Goal: Transaction & Acquisition: Download file/media

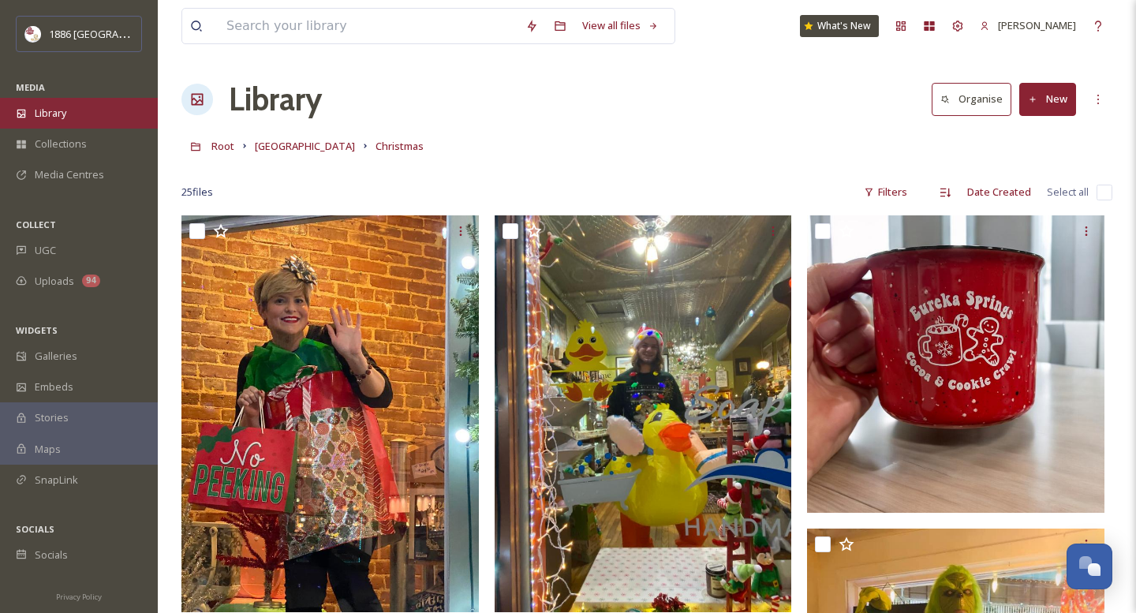
click at [65, 117] on span "Library" at bounding box center [51, 113] width 32 height 15
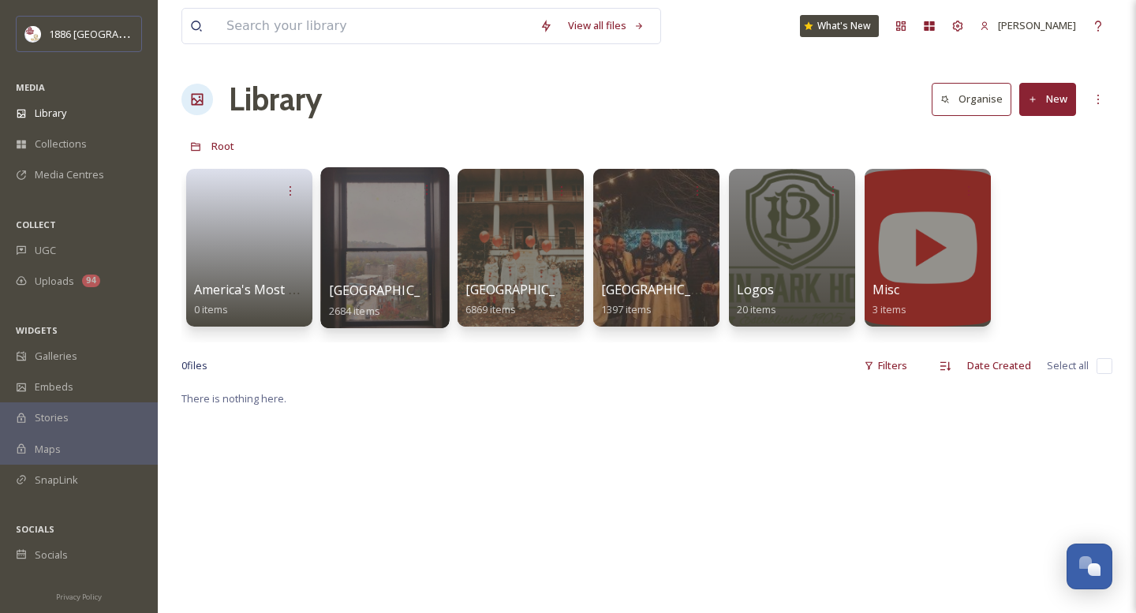
click at [374, 309] on span "2684 items" at bounding box center [354, 310] width 51 height 14
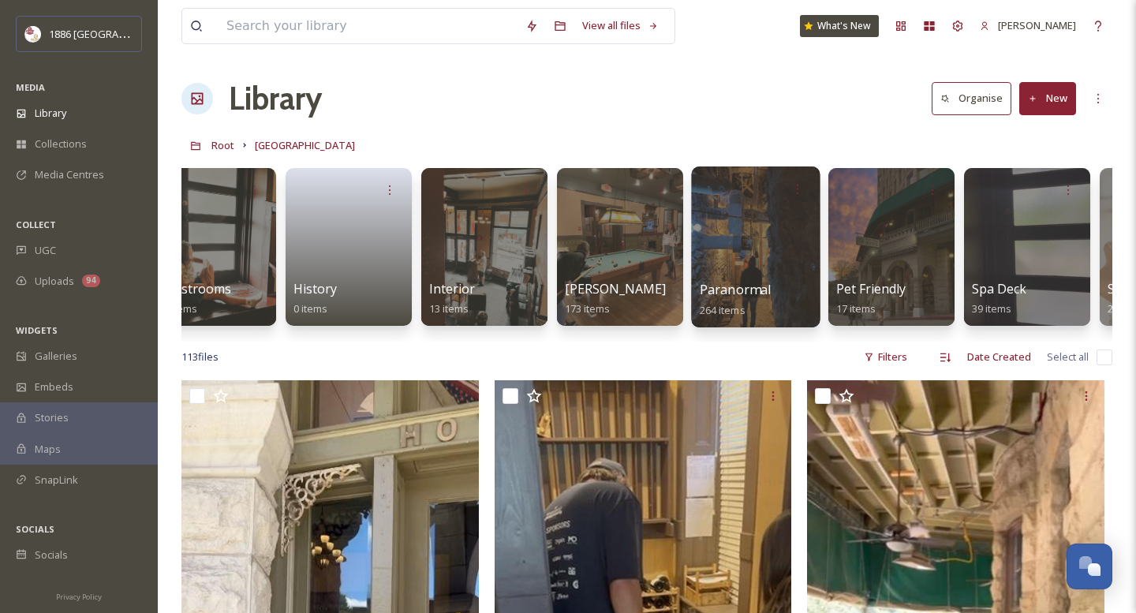
scroll to position [0, 1262]
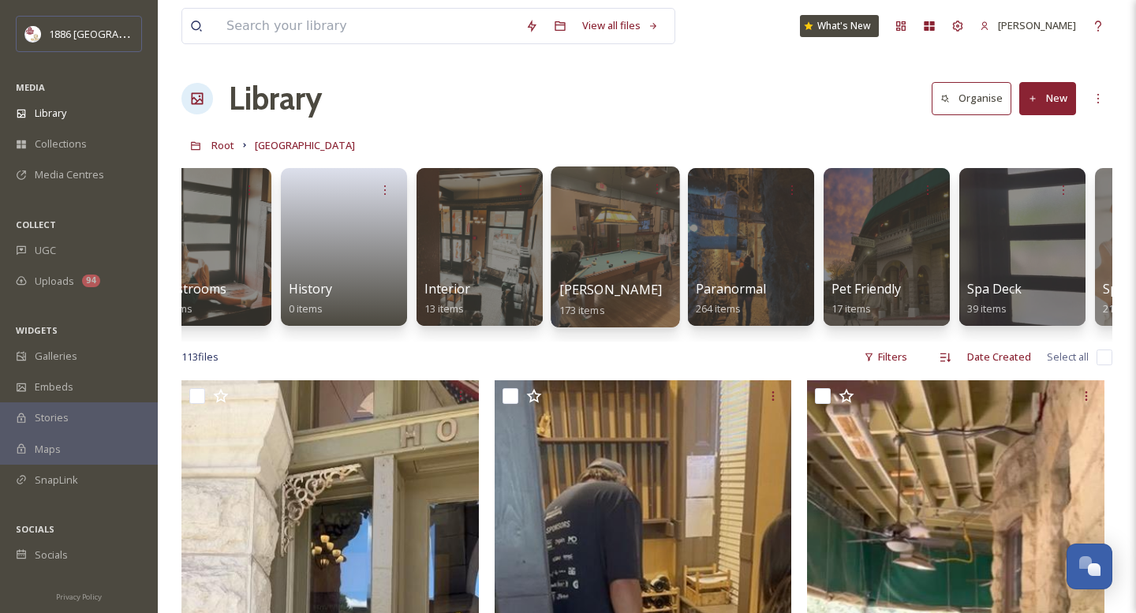
click at [576, 282] on span "[PERSON_NAME]" at bounding box center [610, 289] width 103 height 17
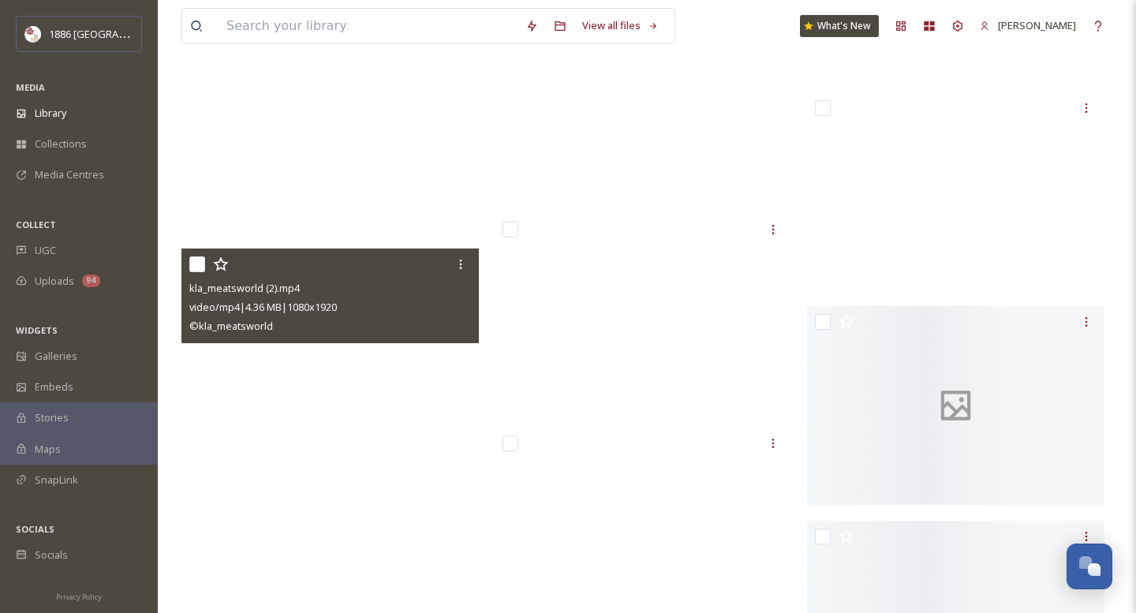
scroll to position [3436, 0]
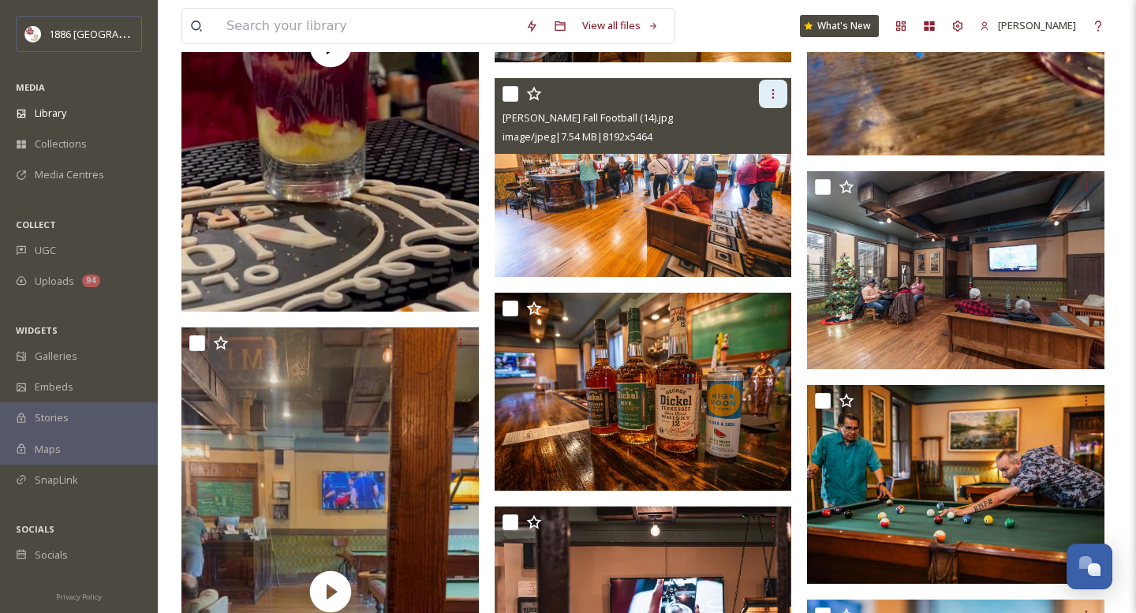
click at [774, 92] on icon at bounding box center [773, 94] width 13 height 13
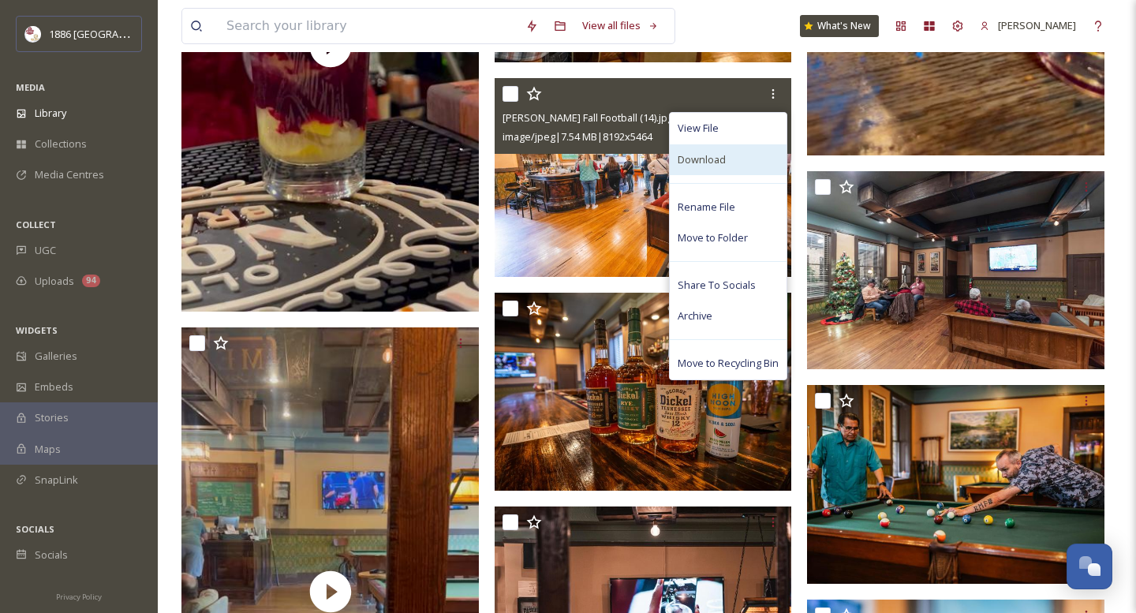
click at [721, 162] on span "Download" at bounding box center [702, 159] width 48 height 15
